Goal: Task Accomplishment & Management: Use online tool/utility

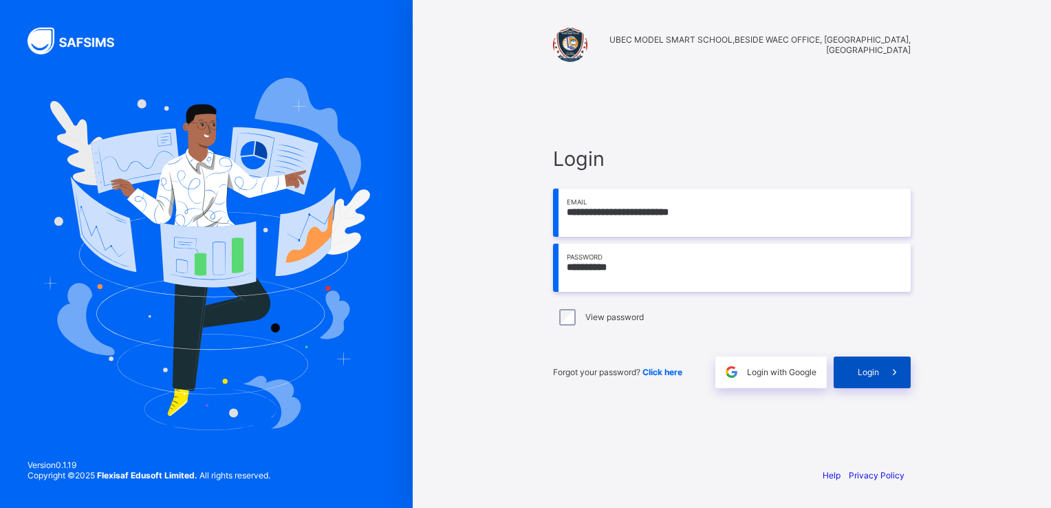
click at [866, 369] on span "Login" at bounding box center [868, 372] width 21 height 10
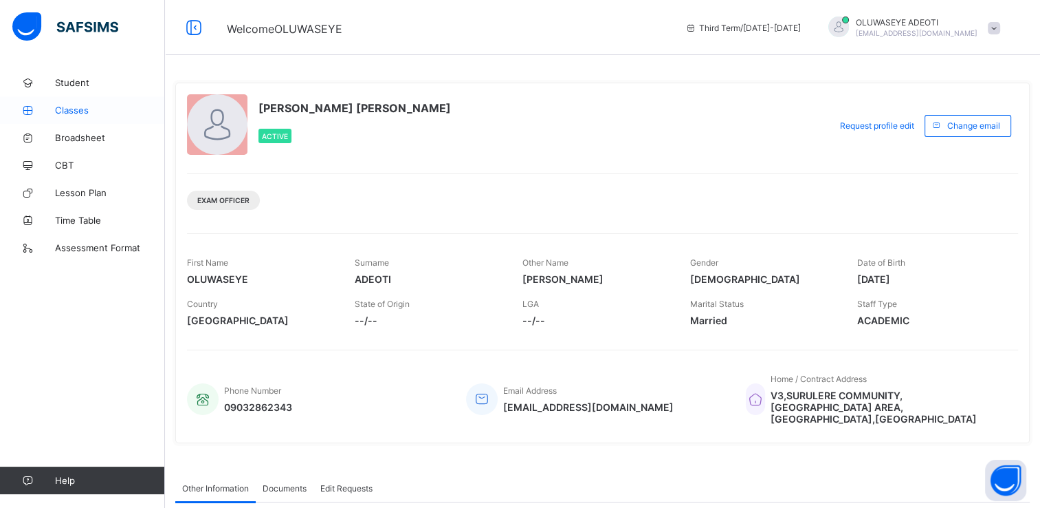
click at [91, 107] on span "Classes" at bounding box center [110, 110] width 110 height 11
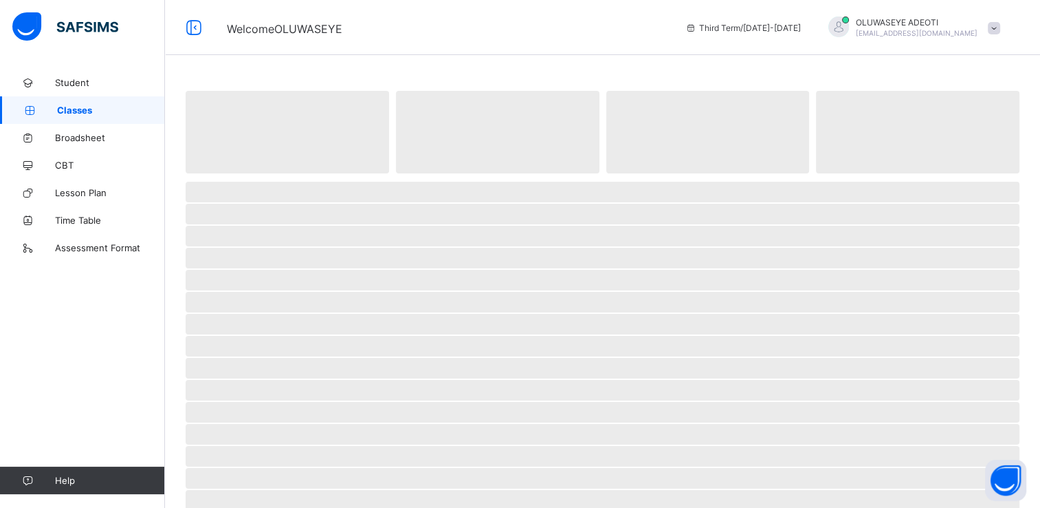
click at [91, 107] on span "Classes" at bounding box center [111, 110] width 108 height 11
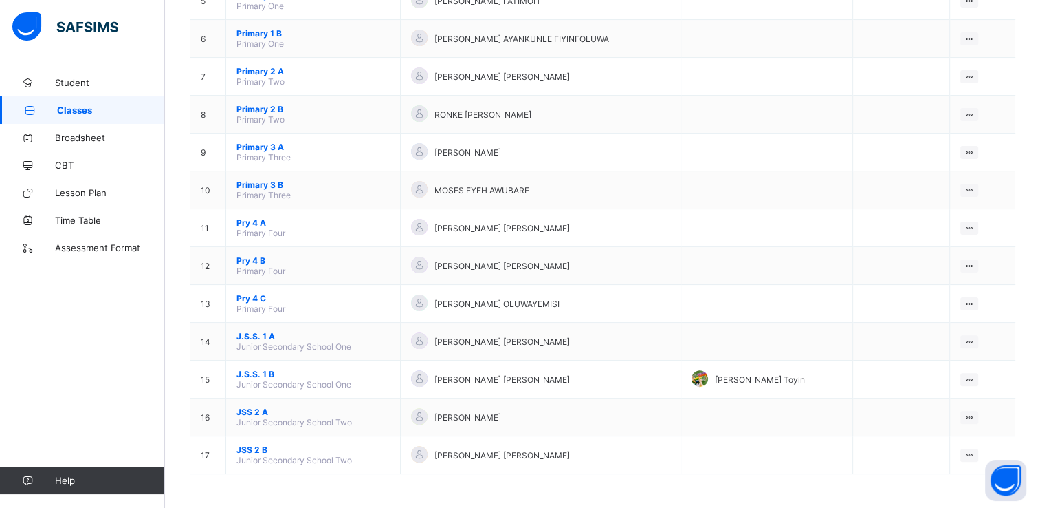
scroll to position [333, 0]
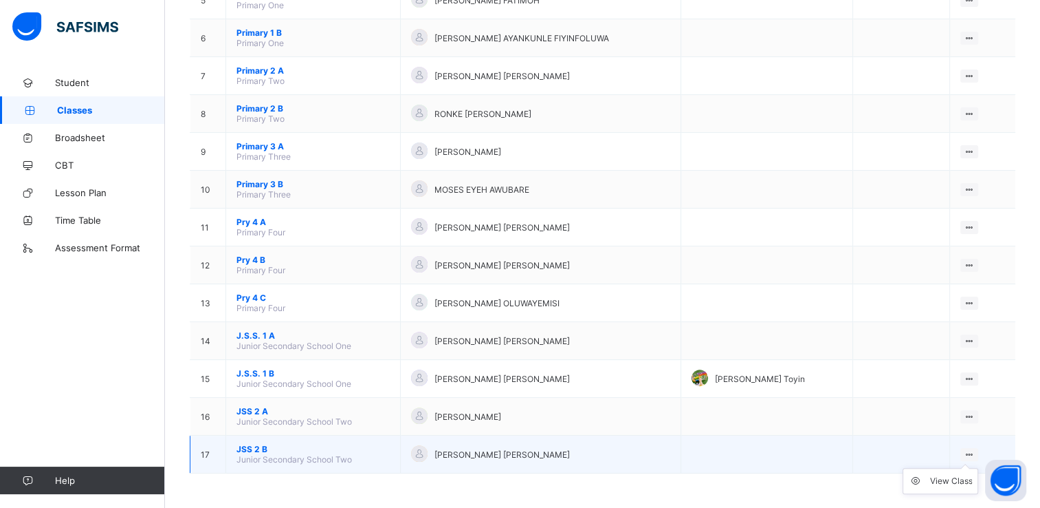
click at [976, 450] on icon at bounding box center [970, 454] width 12 height 10
click at [951, 479] on div "View Class" at bounding box center [951, 481] width 43 height 14
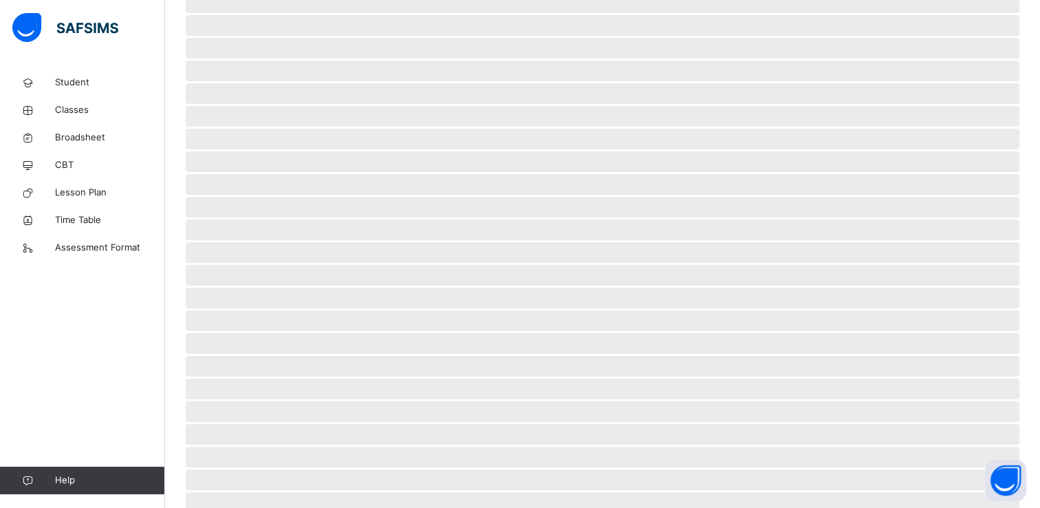
click at [951, 492] on span "‌" at bounding box center [603, 502] width 834 height 21
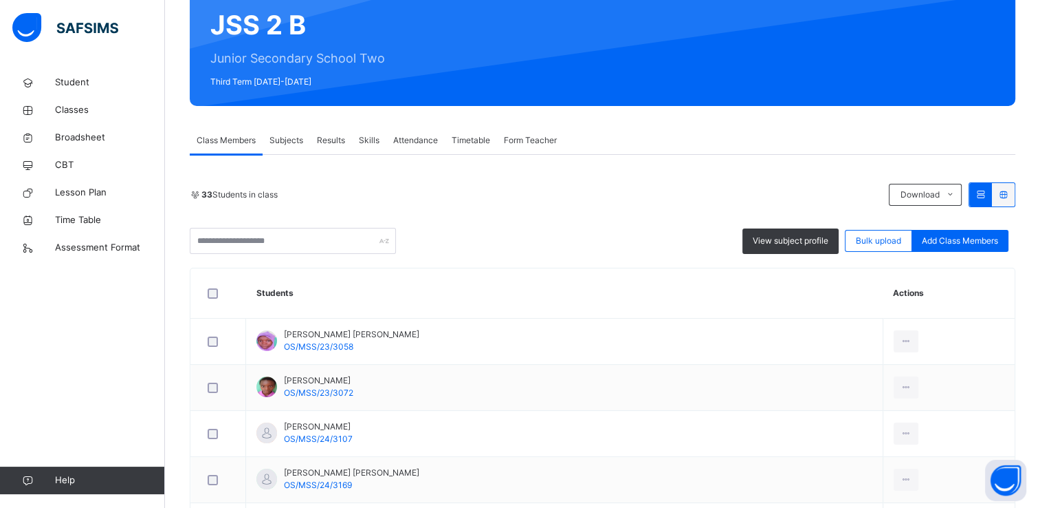
scroll to position [138, 0]
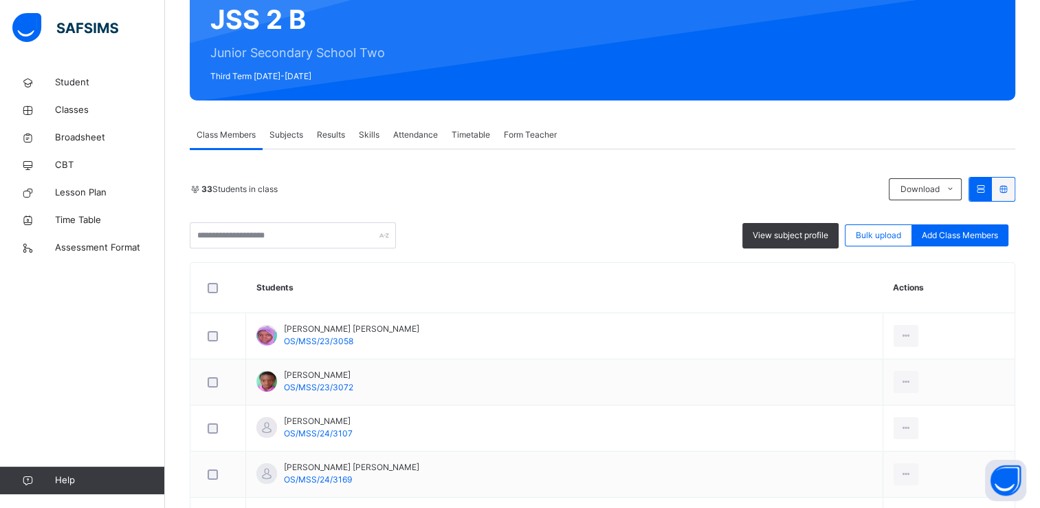
click at [334, 138] on span "Results" at bounding box center [331, 135] width 28 height 12
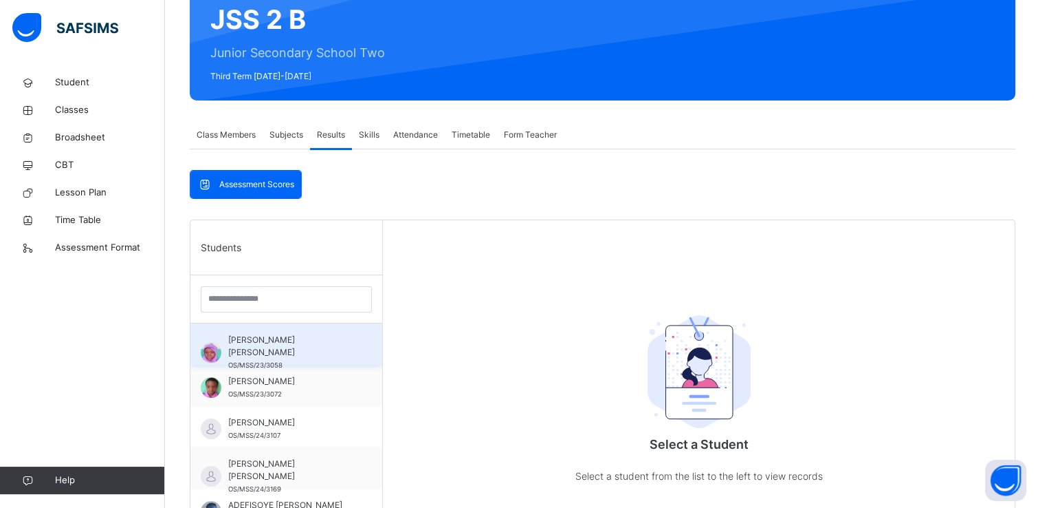
click at [300, 334] on span "ADETUNJI ZAINAB OLUWAKEMI" at bounding box center [289, 346] width 123 height 25
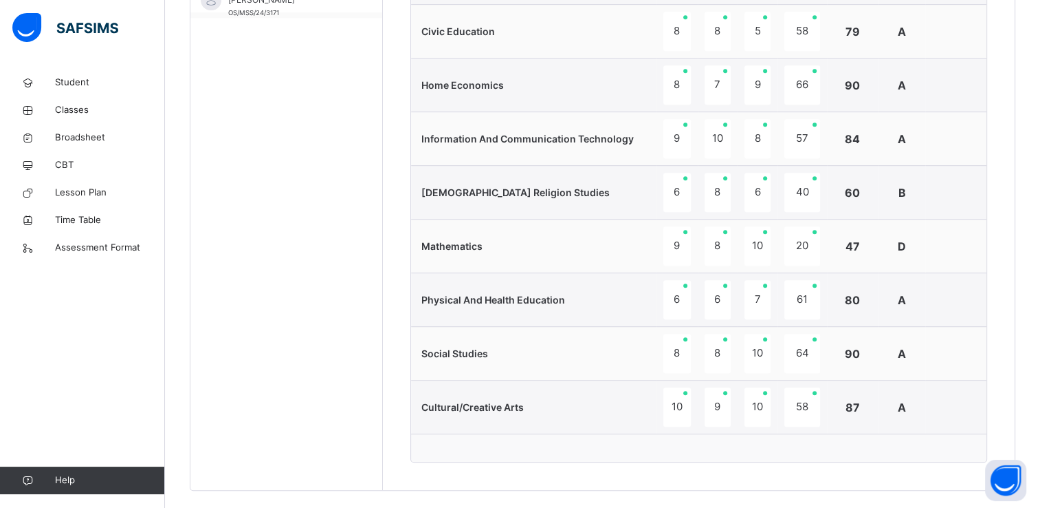
scroll to position [758, 0]
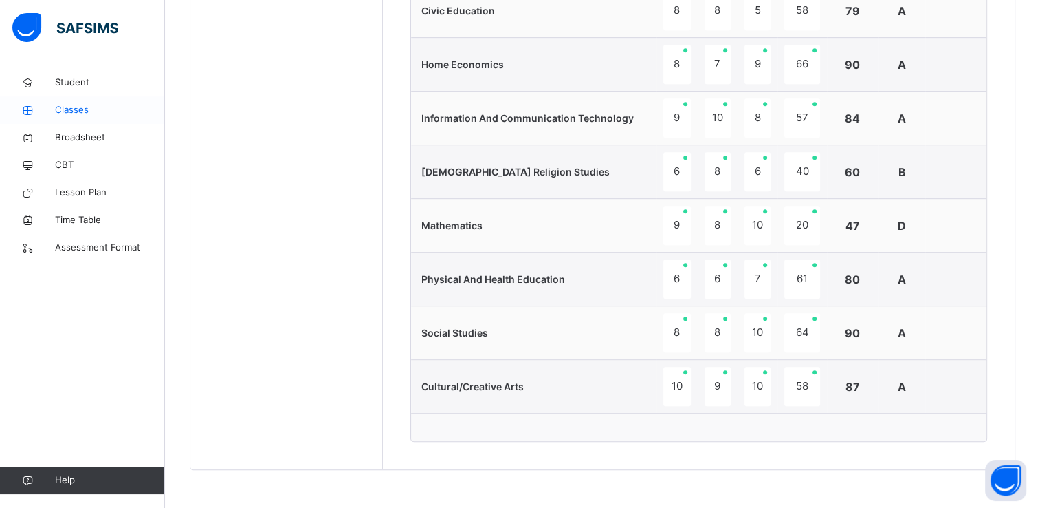
click at [64, 111] on span "Classes" at bounding box center [110, 110] width 110 height 14
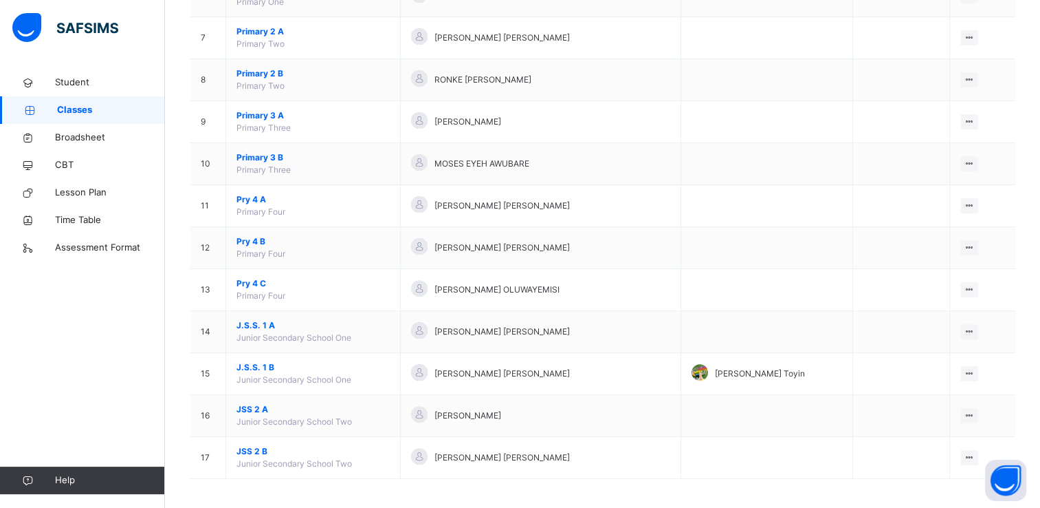
scroll to position [401, 0]
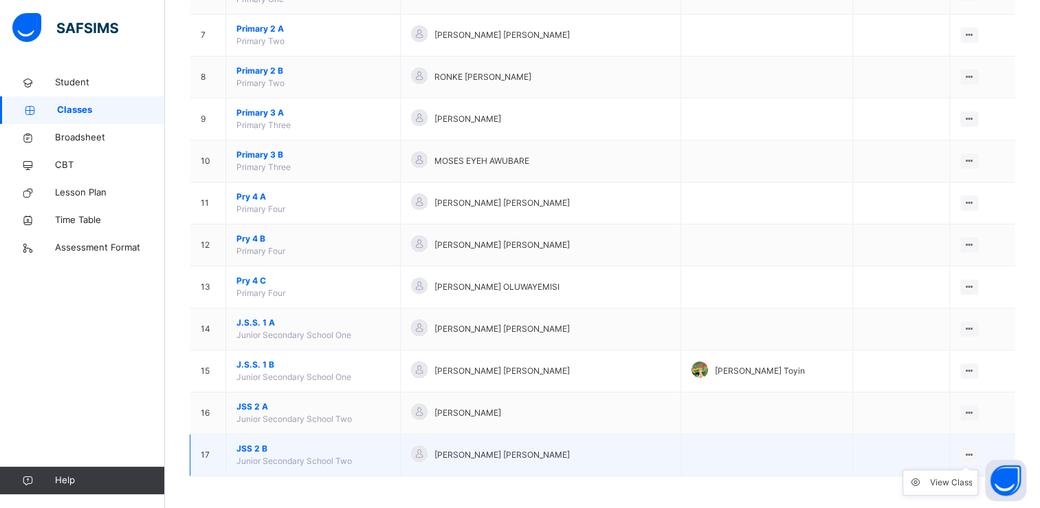
click at [976, 450] on icon at bounding box center [970, 454] width 12 height 10
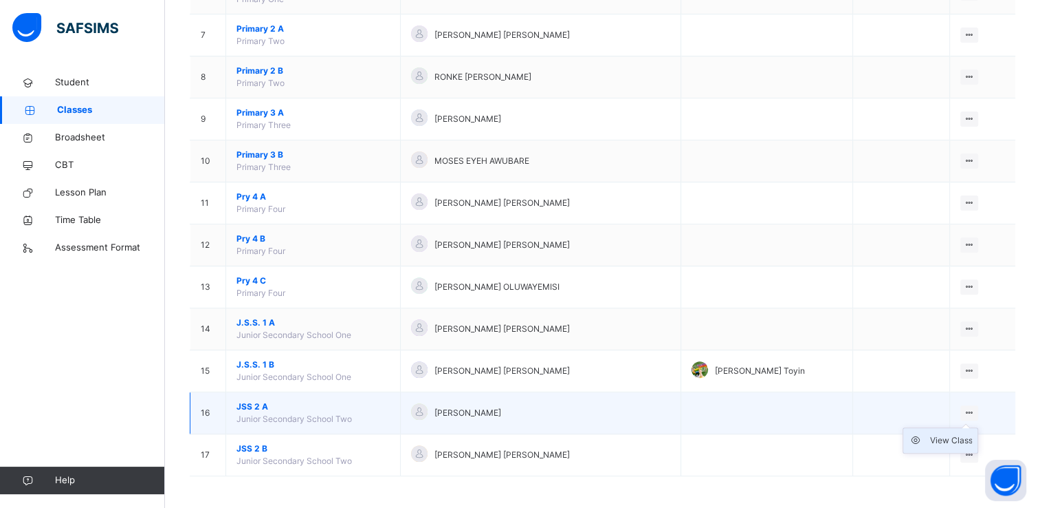
click at [965, 439] on div "View Class" at bounding box center [951, 440] width 43 height 14
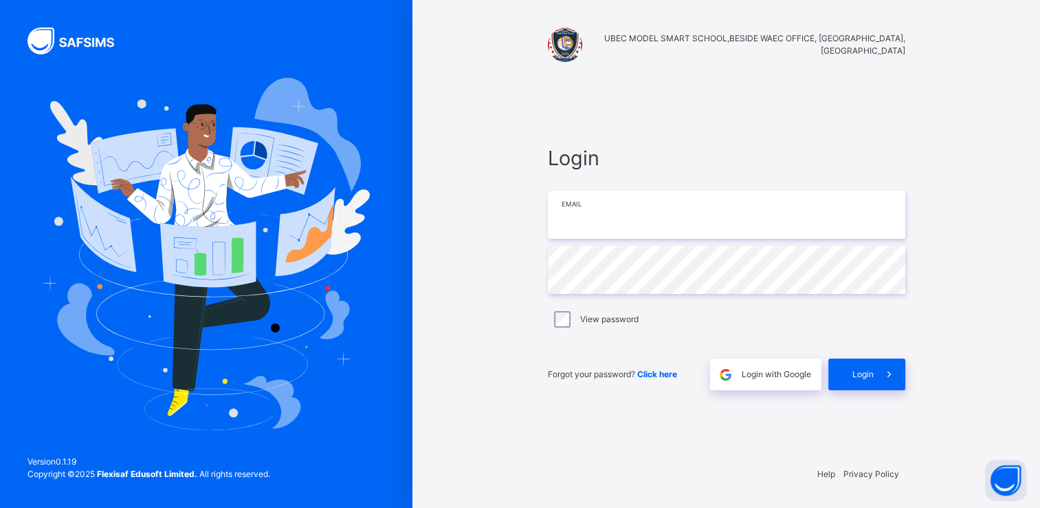
type input "**********"
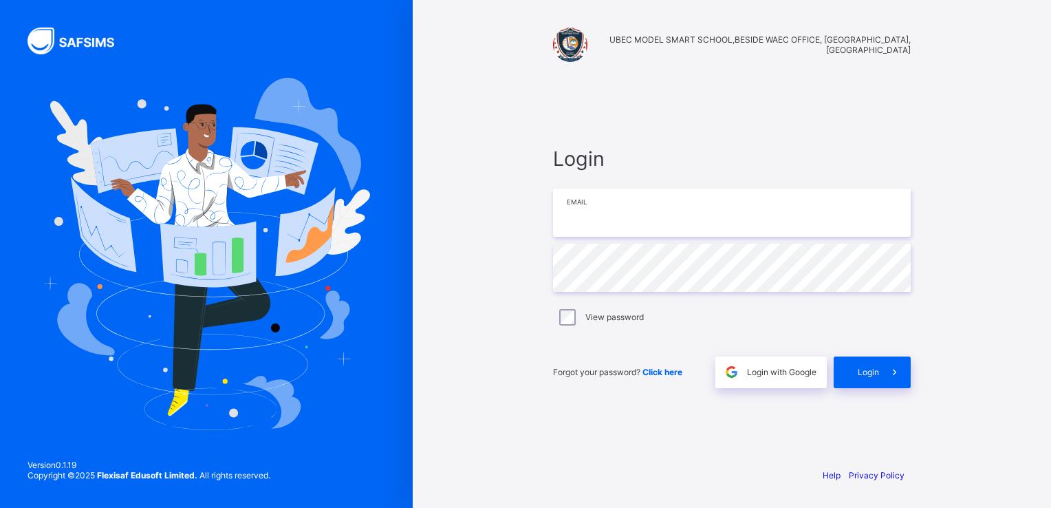
type input "**********"
click at [576, 316] on div "View password" at bounding box center [731, 317] width 351 height 17
click at [841, 365] on div "Login" at bounding box center [871, 372] width 77 height 32
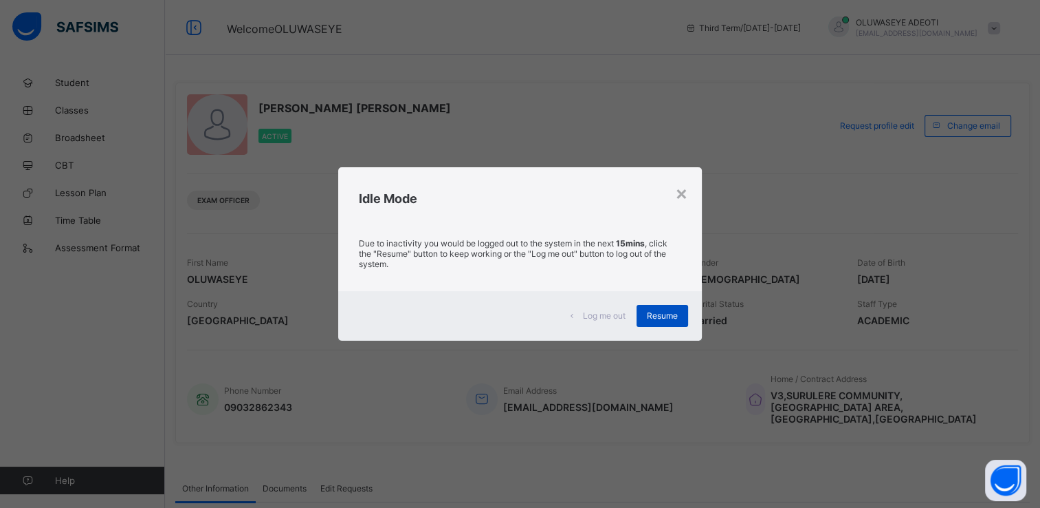
click at [655, 312] on span "Resume" at bounding box center [662, 315] width 31 height 10
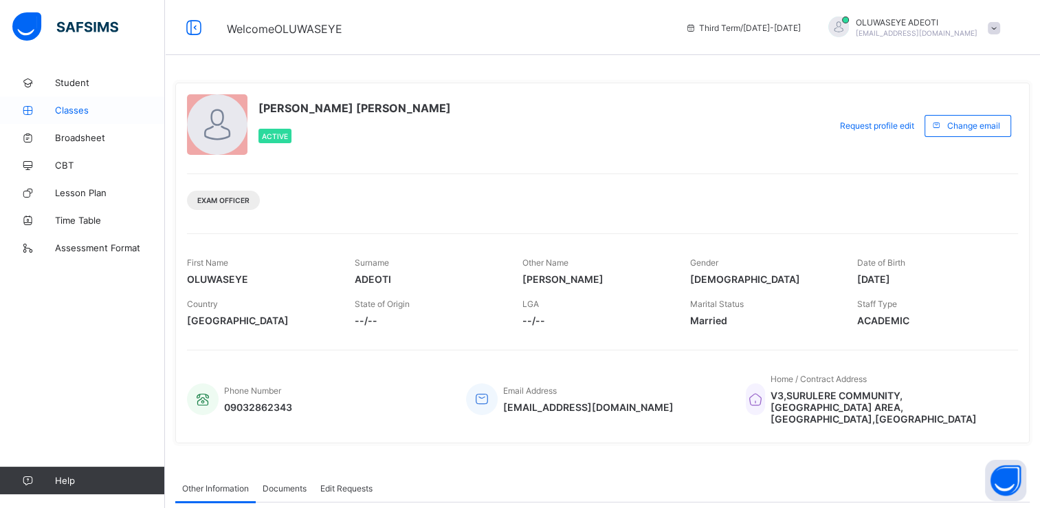
click at [69, 111] on span "Classes" at bounding box center [110, 110] width 110 height 11
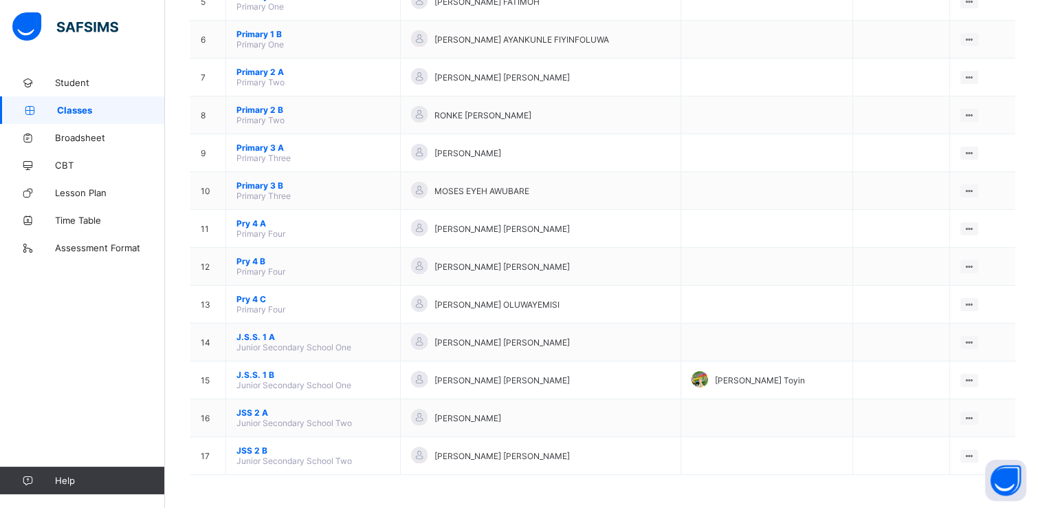
scroll to position [333, 0]
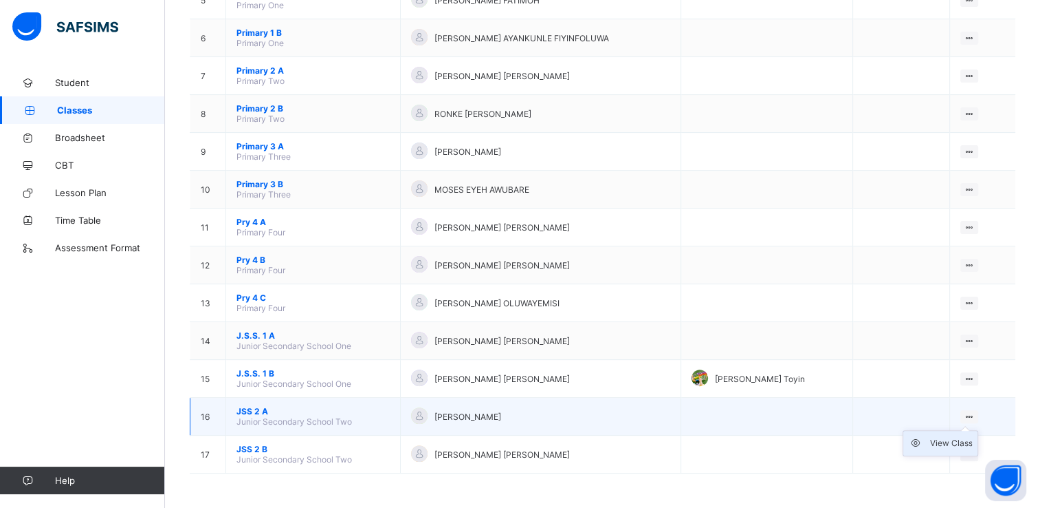
click at [962, 439] on div "View Class" at bounding box center [951, 443] width 43 height 14
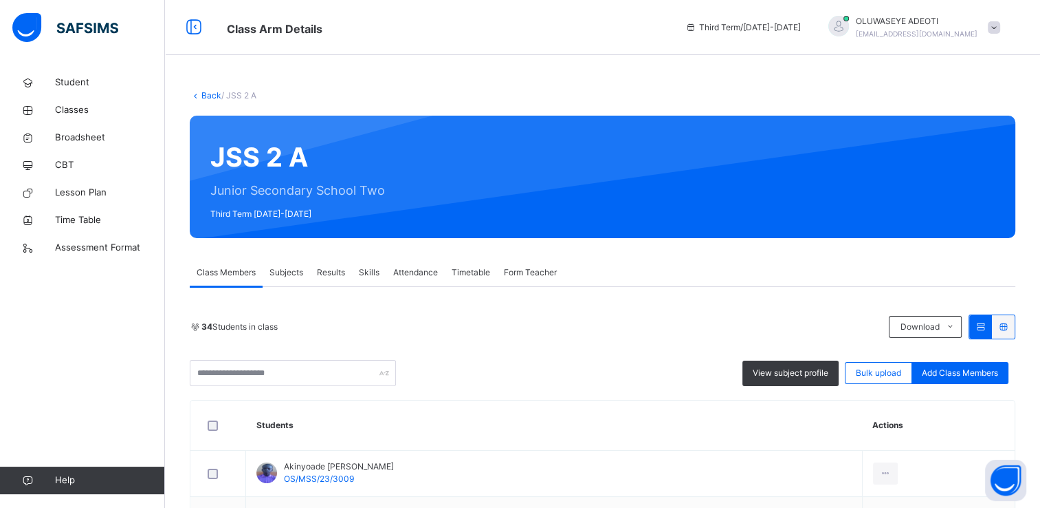
click at [287, 274] on span "Subjects" at bounding box center [287, 272] width 34 height 12
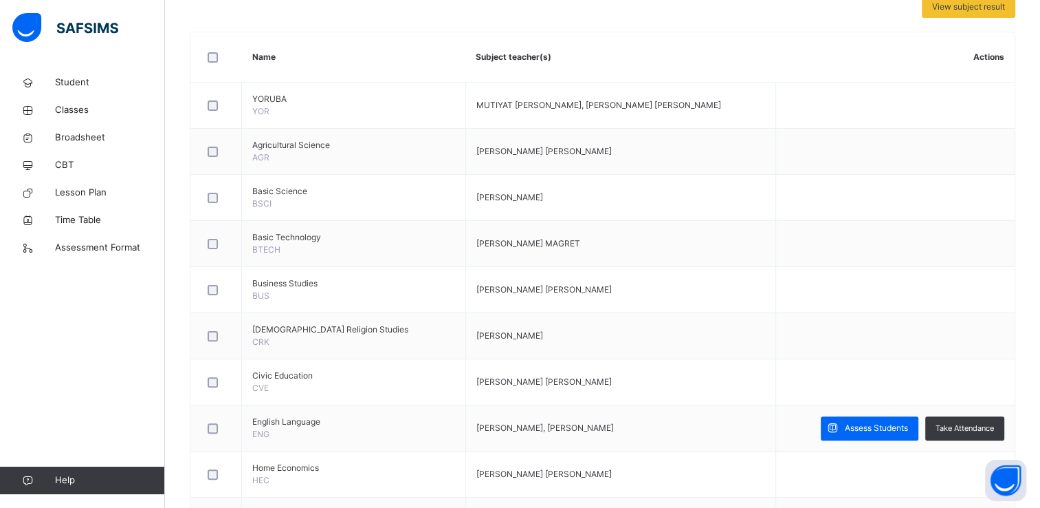
scroll to position [404, 0]
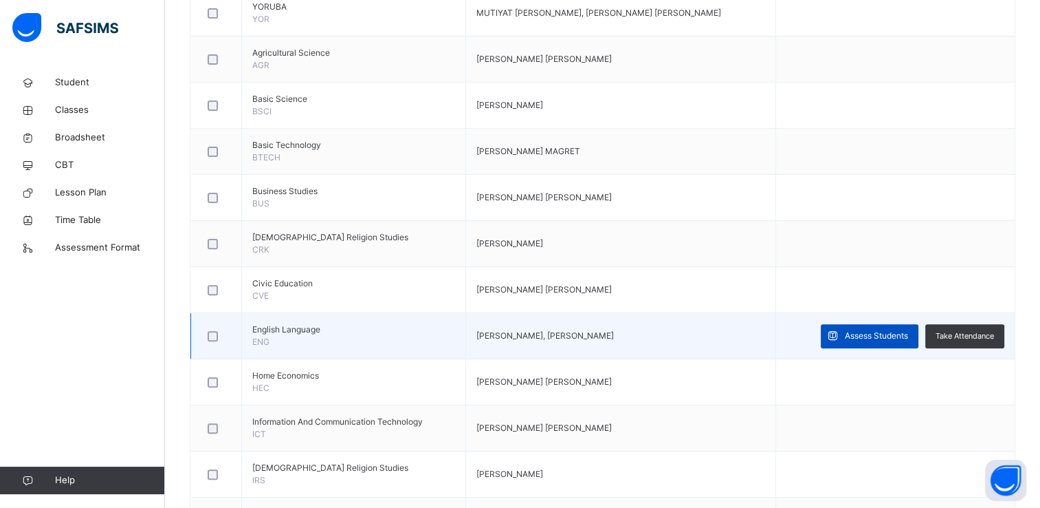
click at [891, 329] on span "Assess Students" at bounding box center [876, 335] width 63 height 12
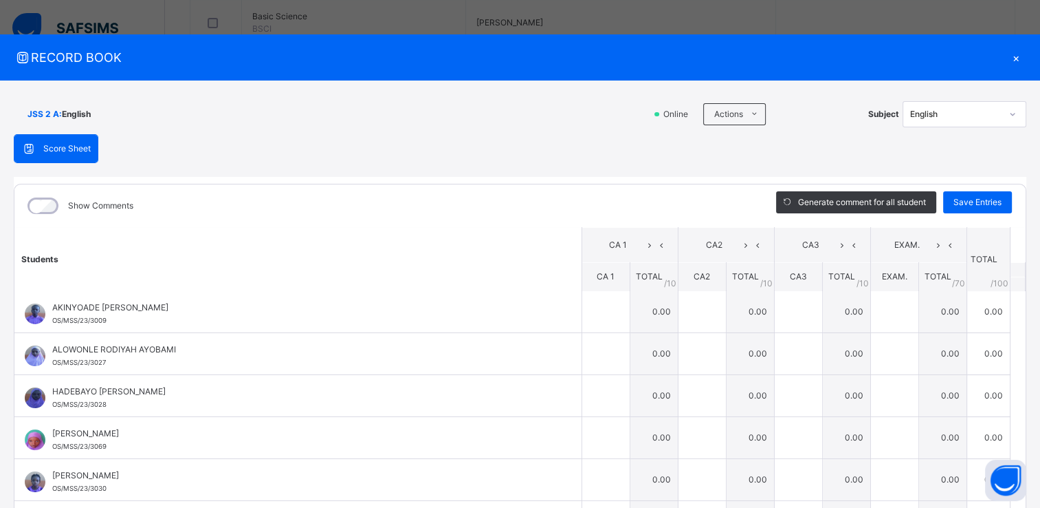
scroll to position [0, 0]
